Goal: Find specific page/section: Find specific page/section

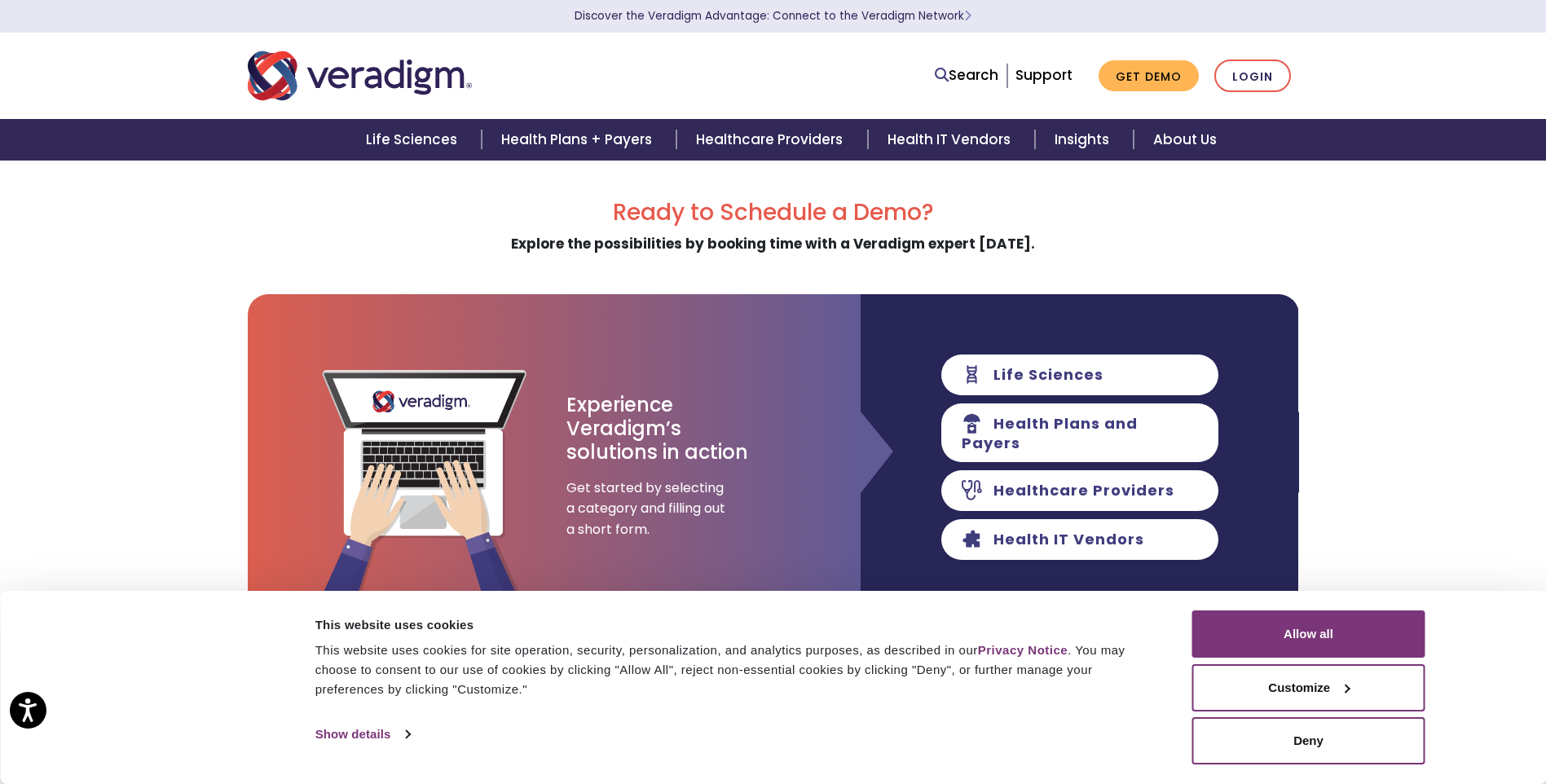
click at [1214, 218] on h2 "Ready to Schedule a Demo?" at bounding box center [773, 212] width 1051 height 28
click at [1186, 136] on link "About Us" at bounding box center [1185, 140] width 102 height 42
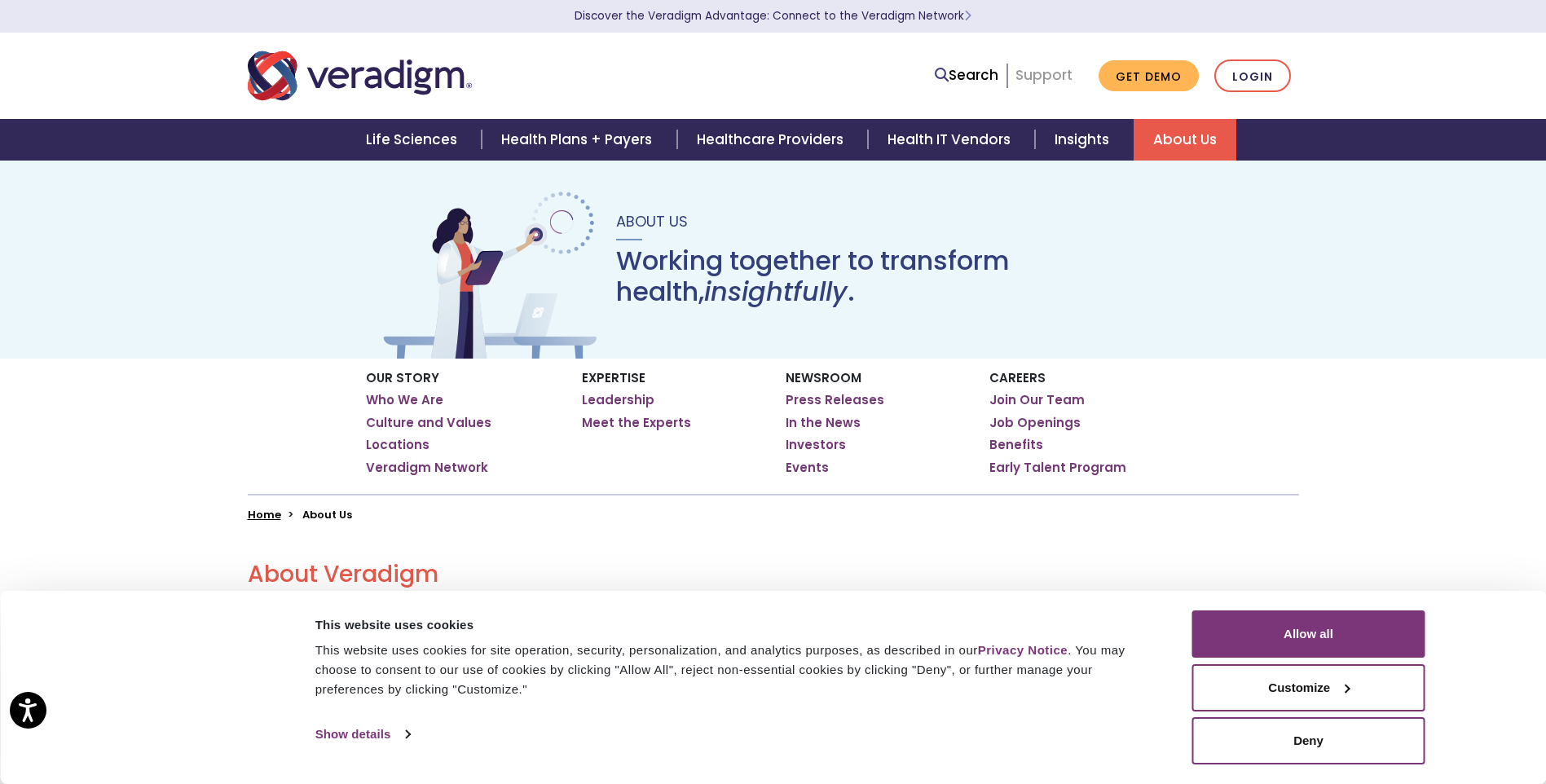
click at [1052, 72] on link "Support" at bounding box center [1044, 74] width 57 height 19
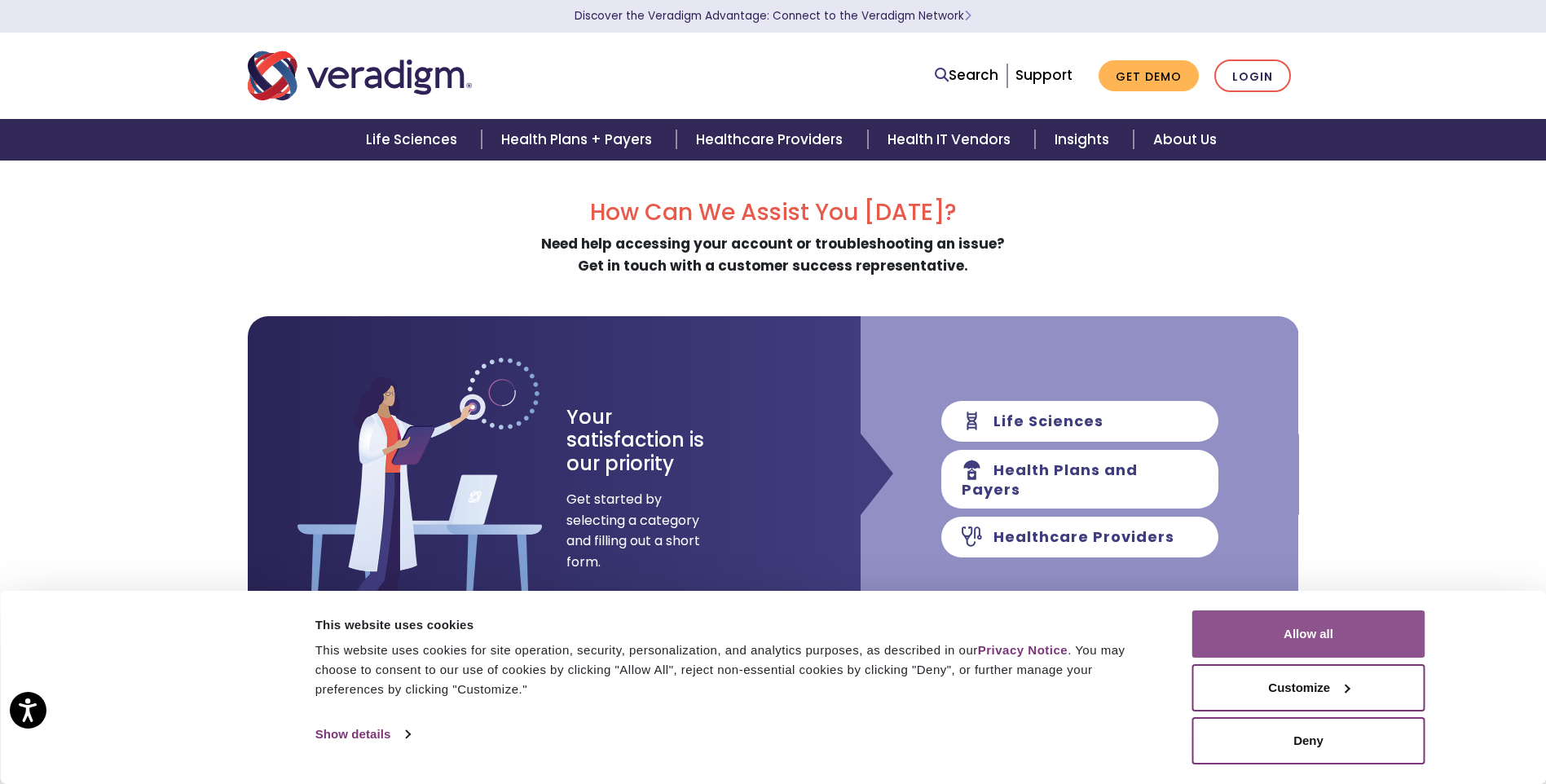
click at [1353, 637] on button "Allow all" at bounding box center [1309, 633] width 233 height 47
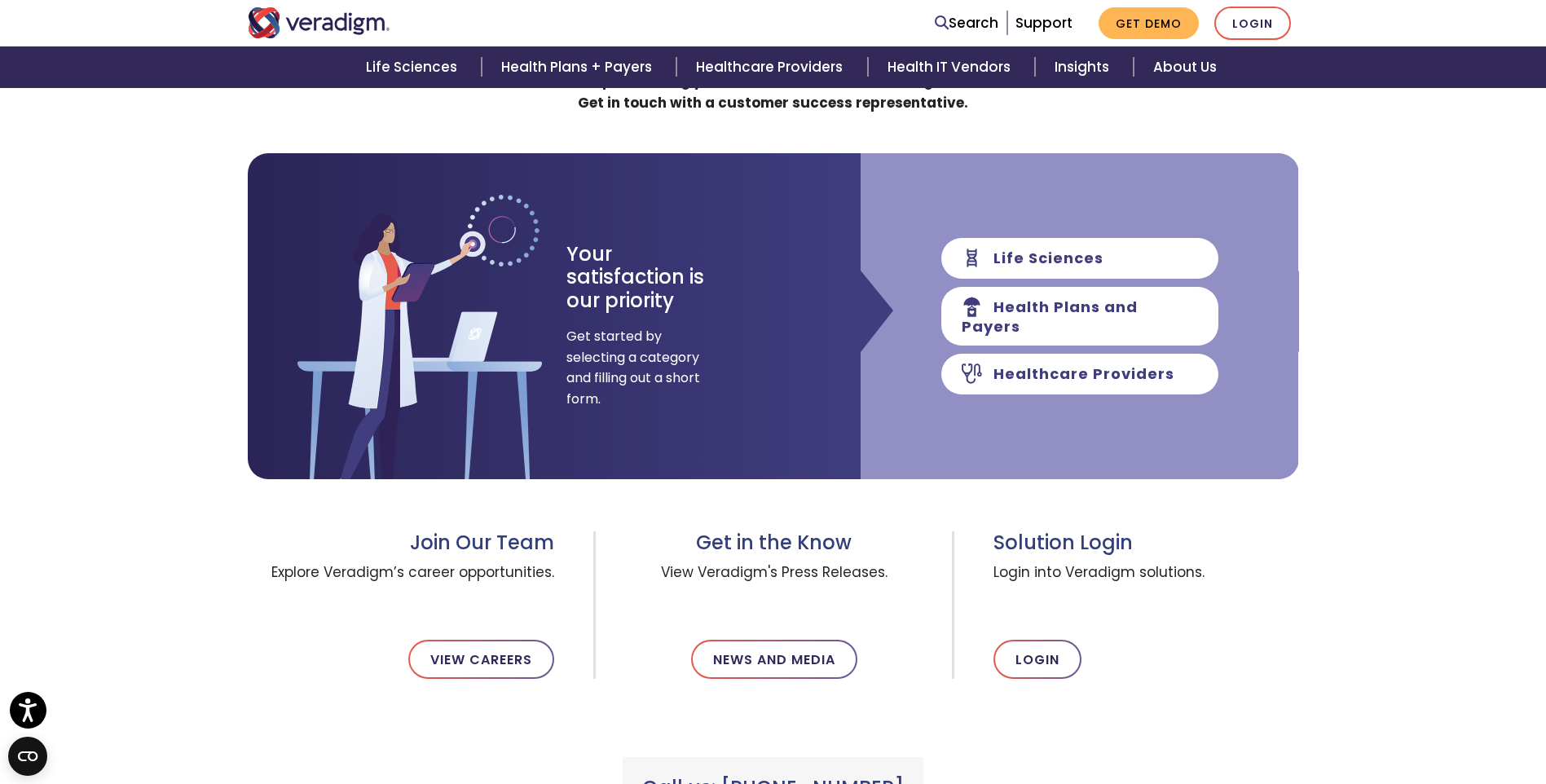
scroll to position [408, 0]
